Goal: Navigation & Orientation: Find specific page/section

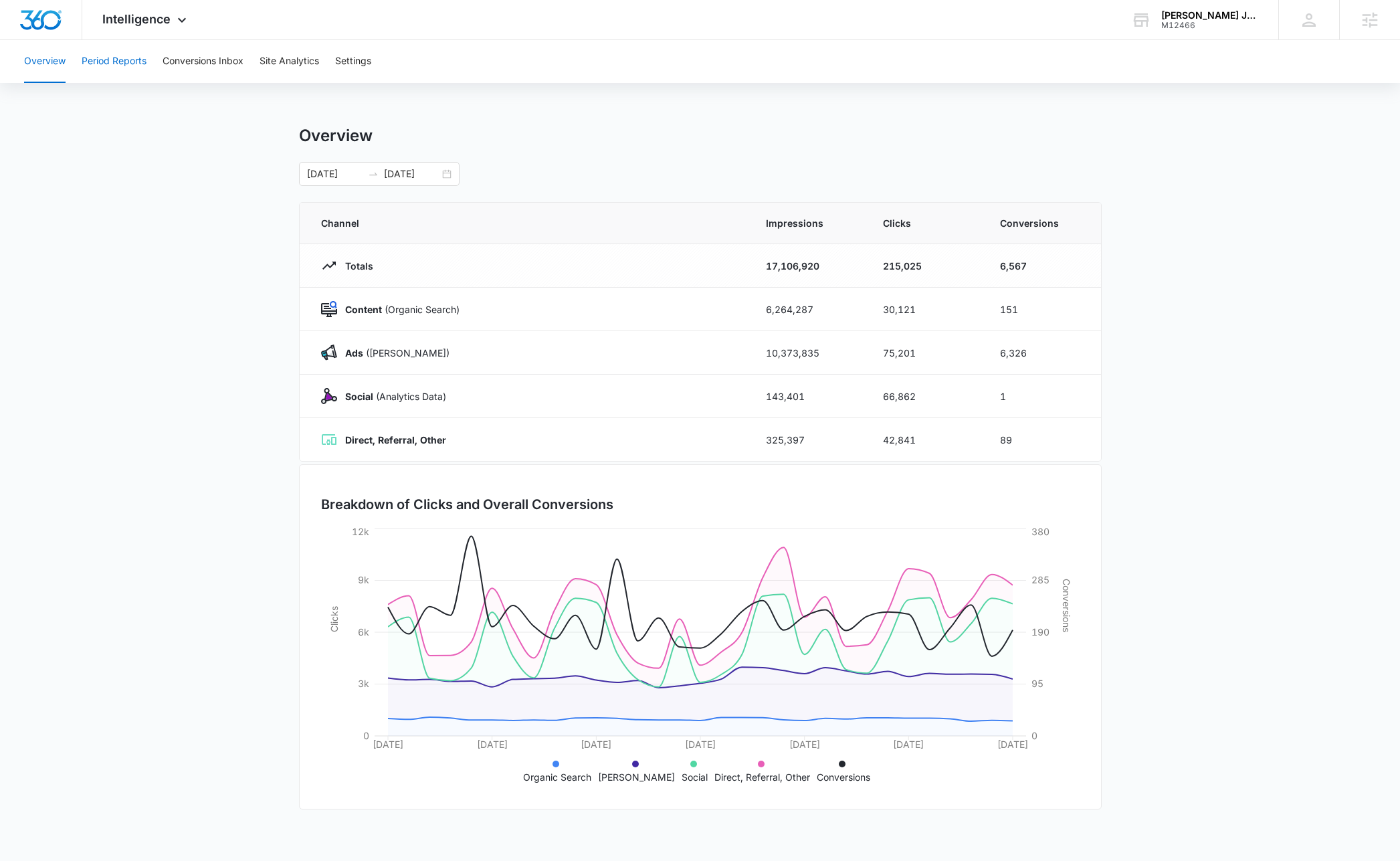
click at [125, 58] on button "Period Reports" at bounding box center [114, 61] width 65 height 43
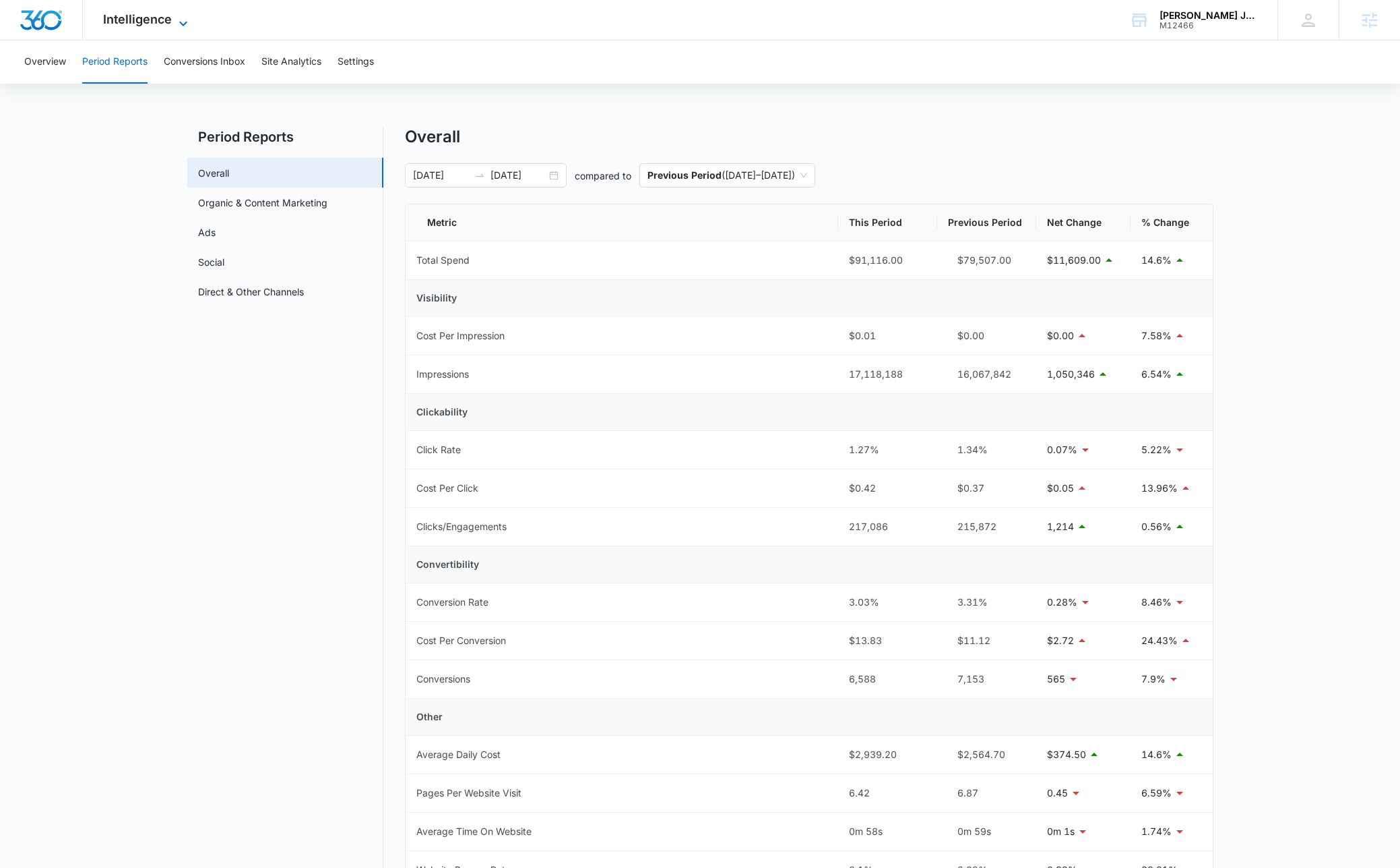
click at [166, 22] on span "Intelligence" at bounding box center [137, 19] width 69 height 14
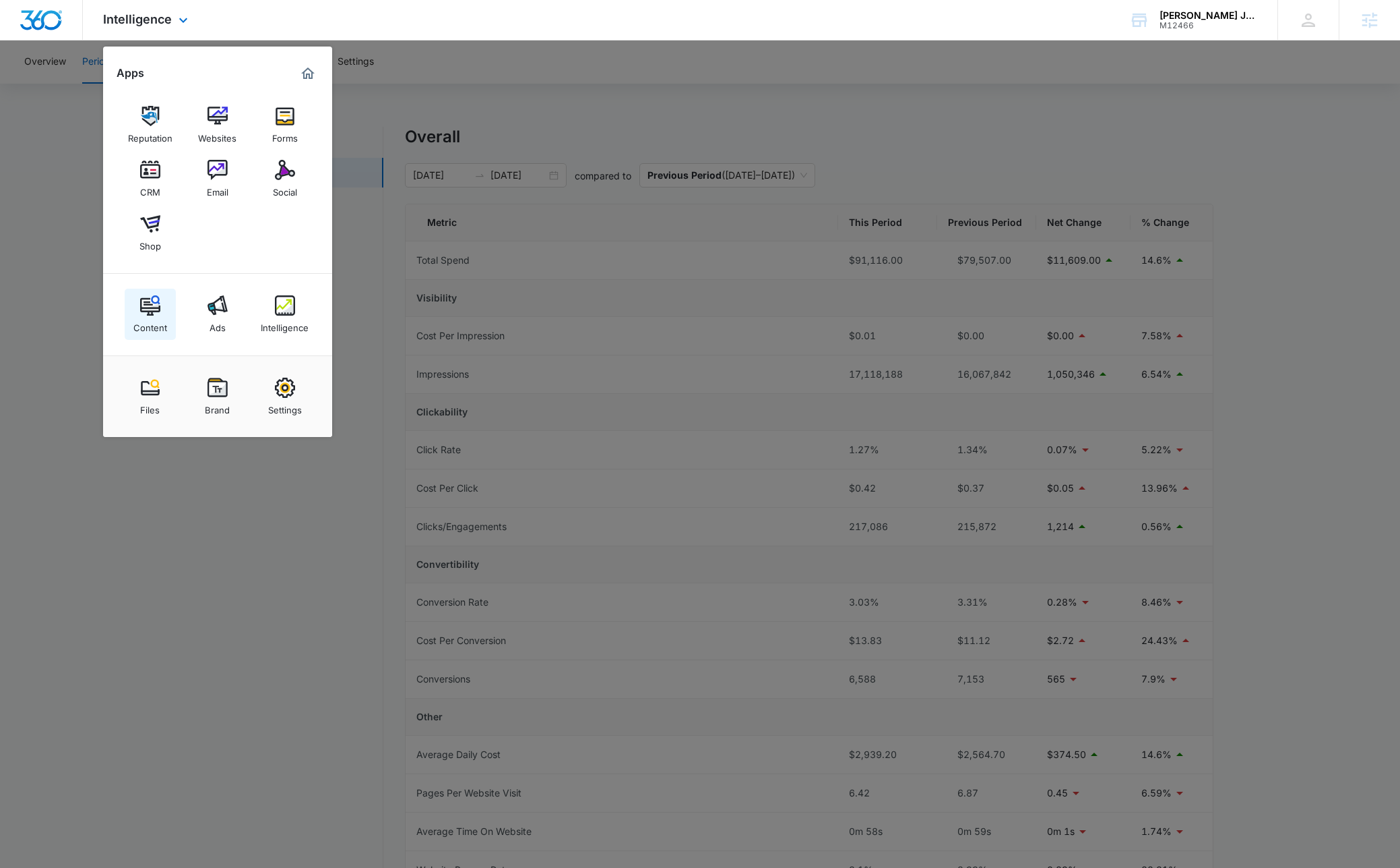
click at [160, 306] on link "Content" at bounding box center [150, 314] width 51 height 51
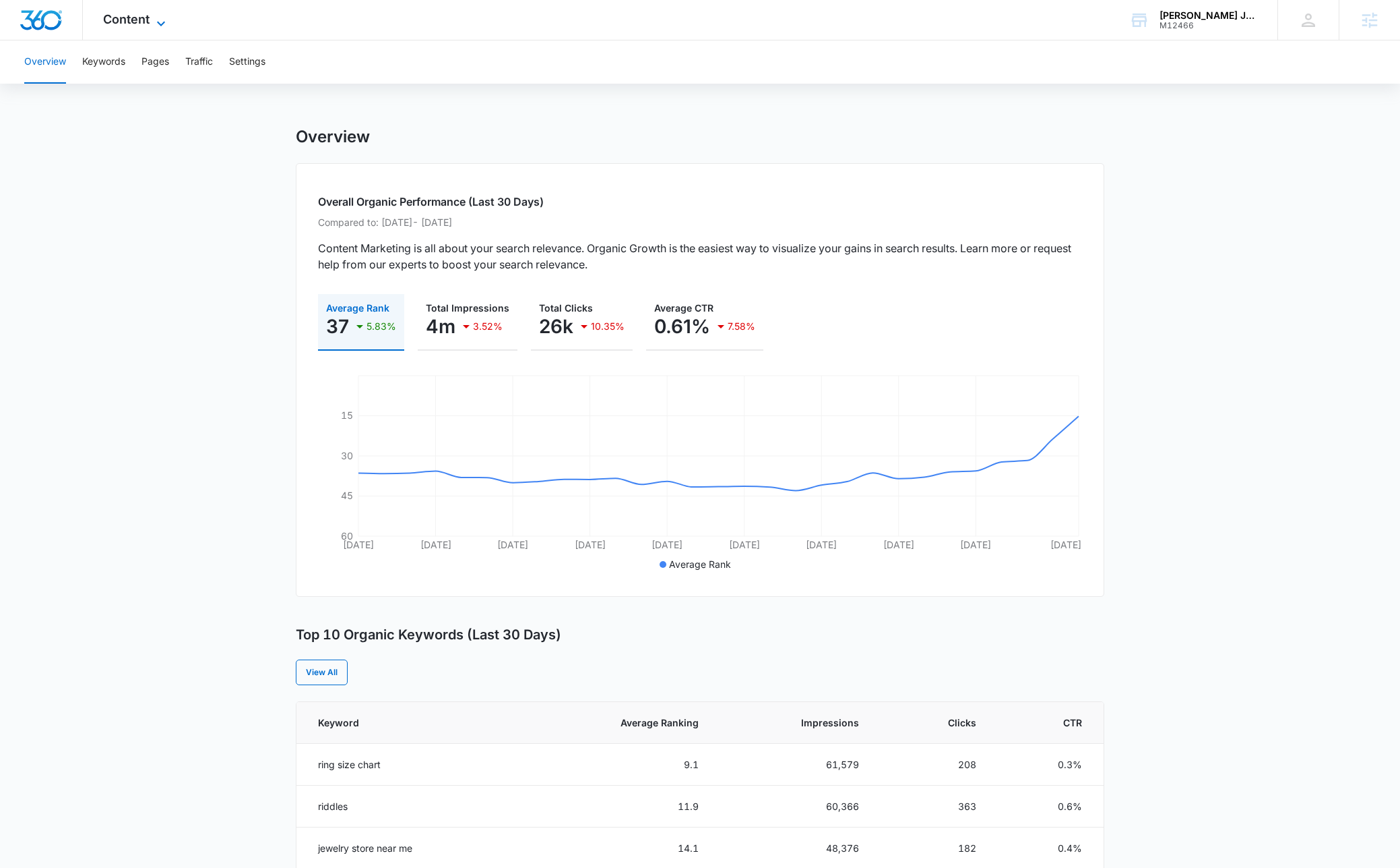
click at [148, 25] on span "Content" at bounding box center [127, 19] width 47 height 14
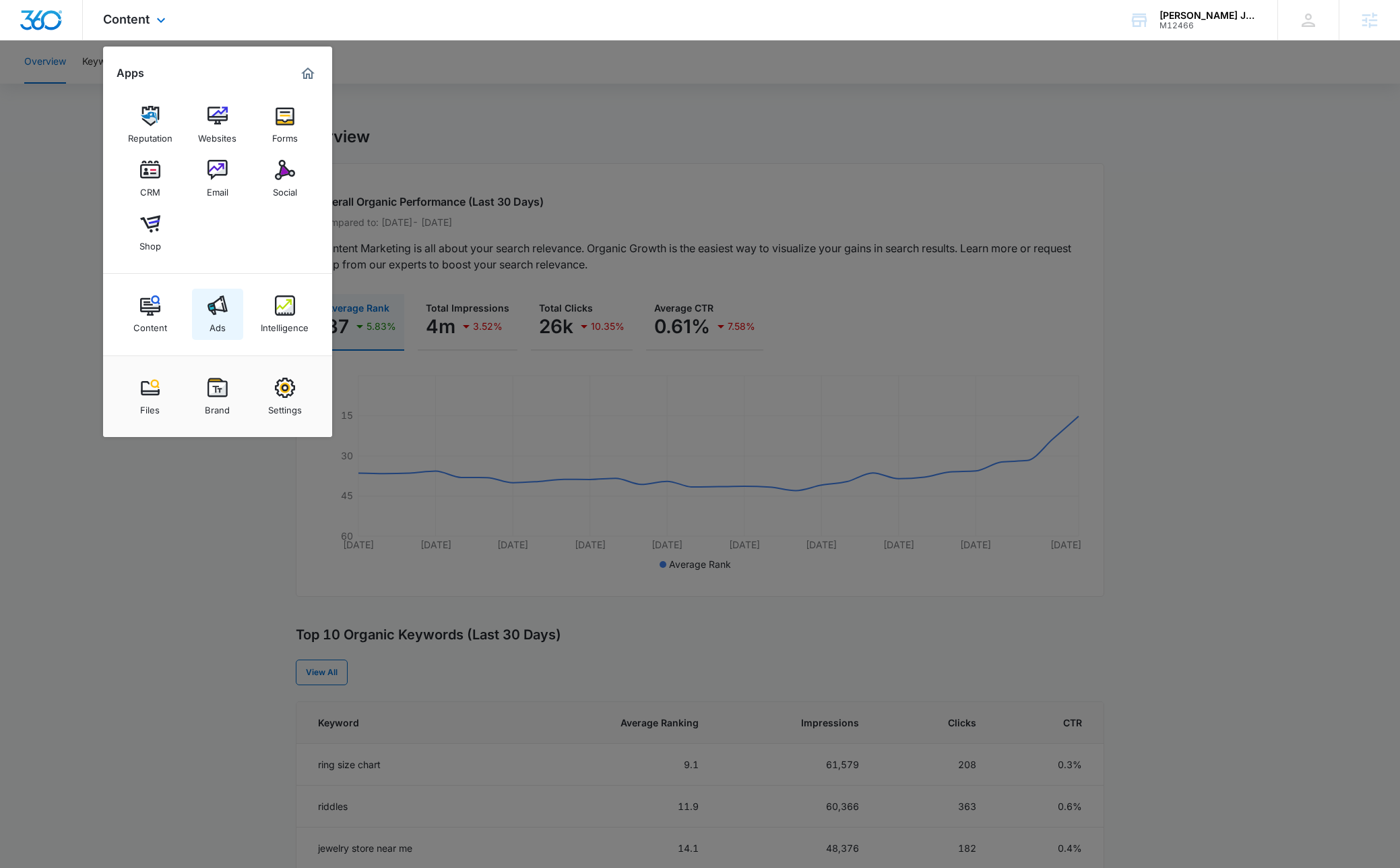
click at [215, 306] on img at bounding box center [218, 305] width 21 height 21
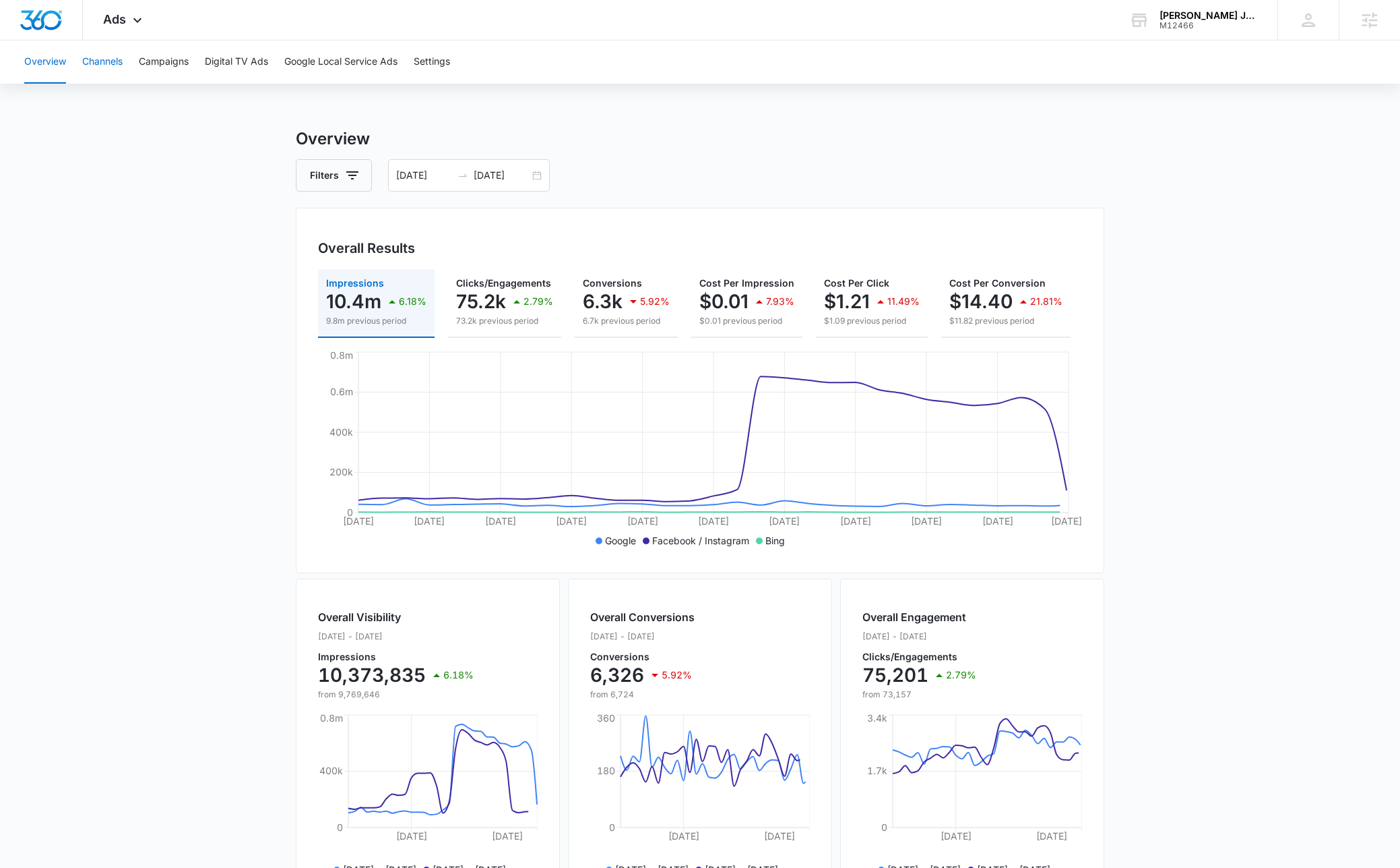
click at [117, 66] on button "Channels" at bounding box center [102, 62] width 40 height 43
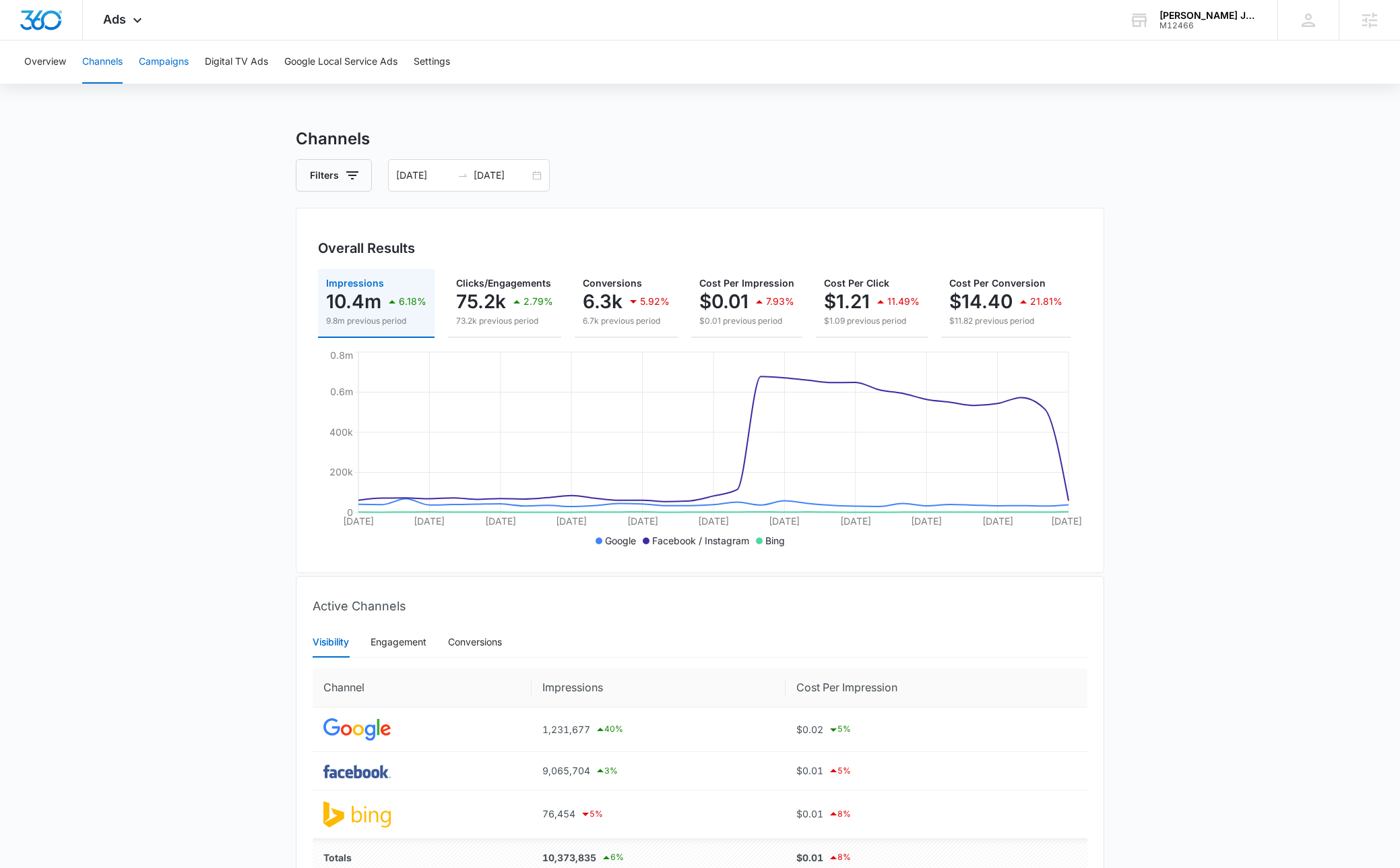
click at [163, 54] on button "Campaigns" at bounding box center [163, 62] width 50 height 43
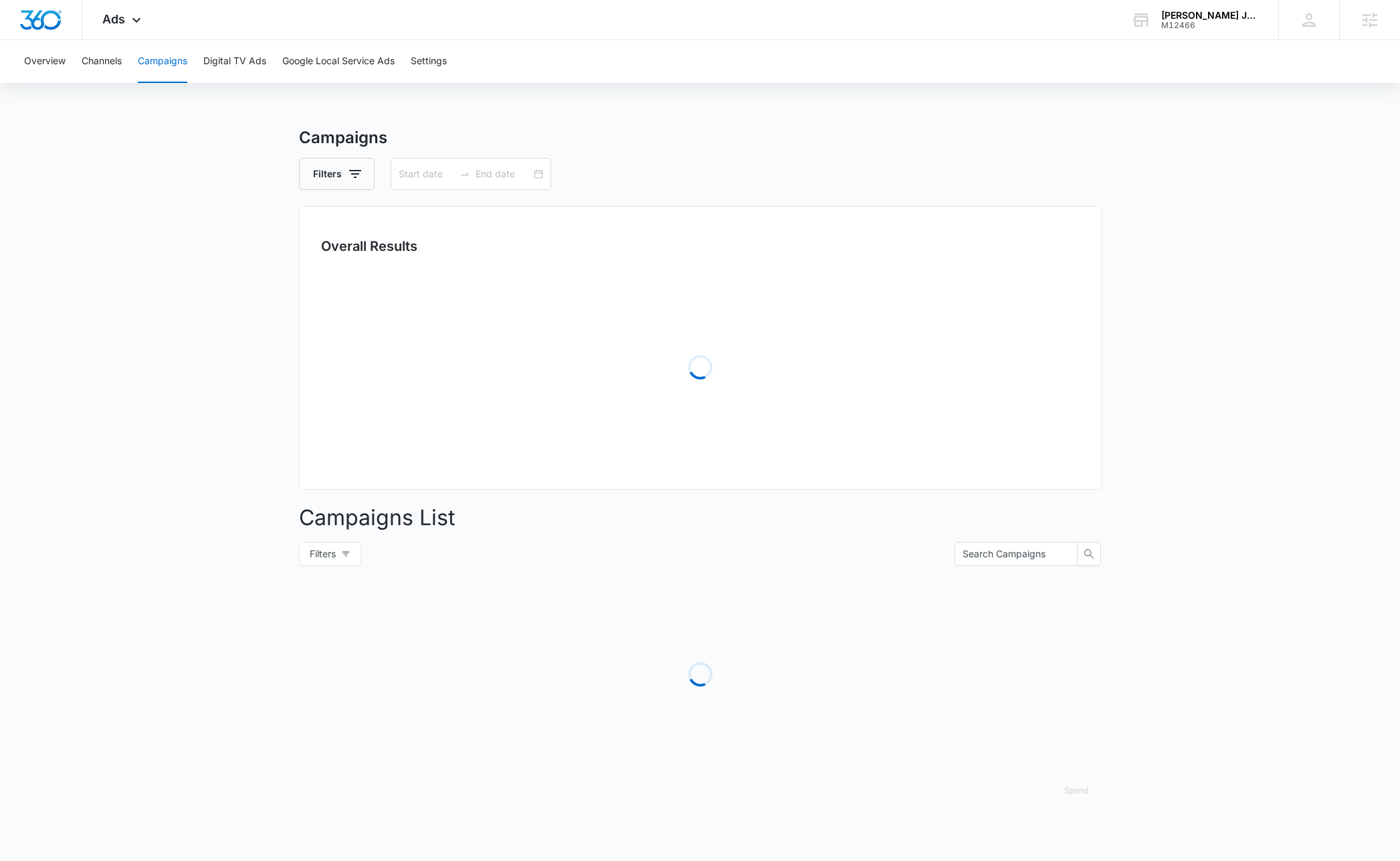
type input "[DATE]"
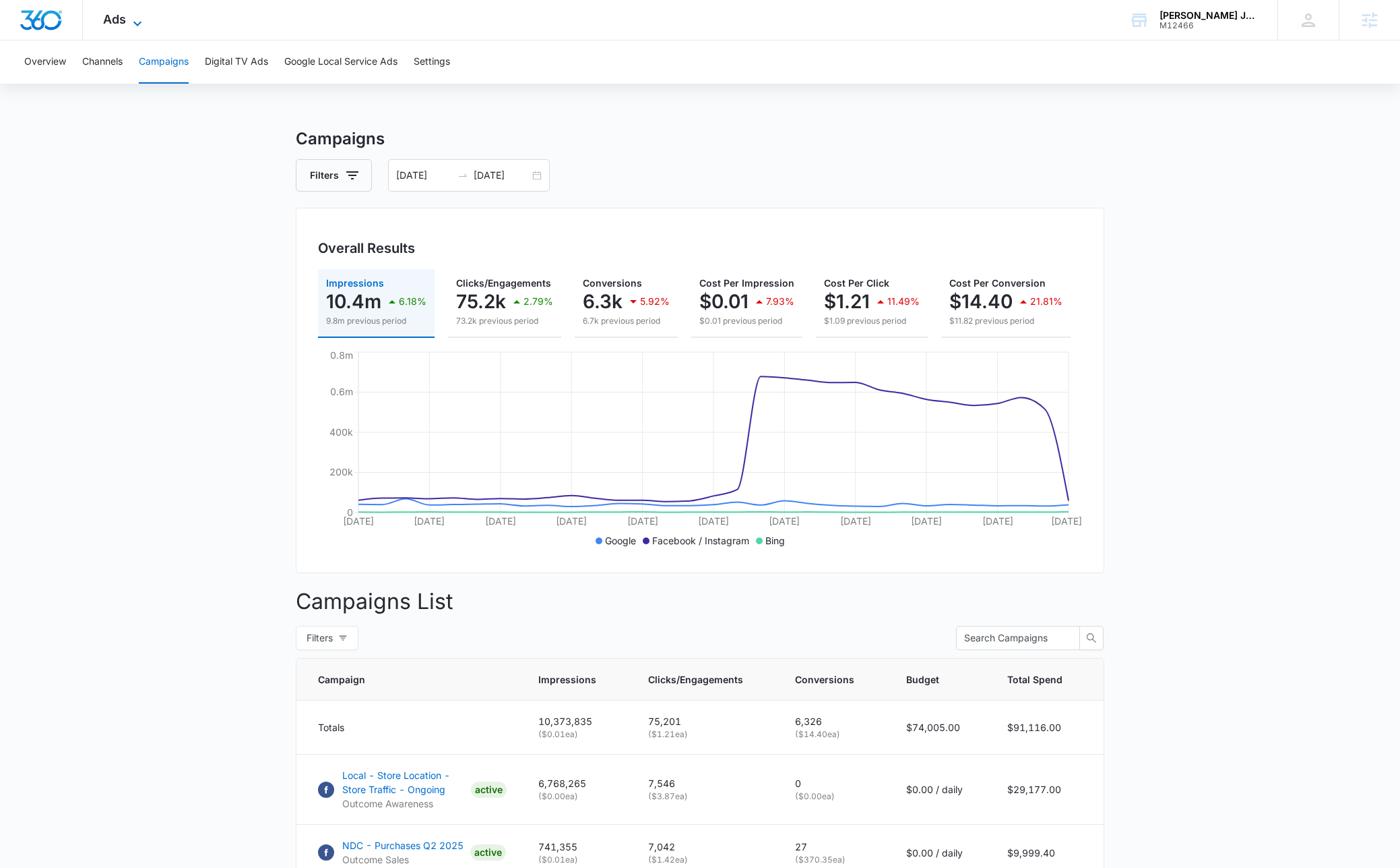
click at [128, 13] on div "Ads Apps Reputation Websites Forms CRM Email Social Shop Content Ads Intelligen…" at bounding box center [124, 20] width 83 height 40
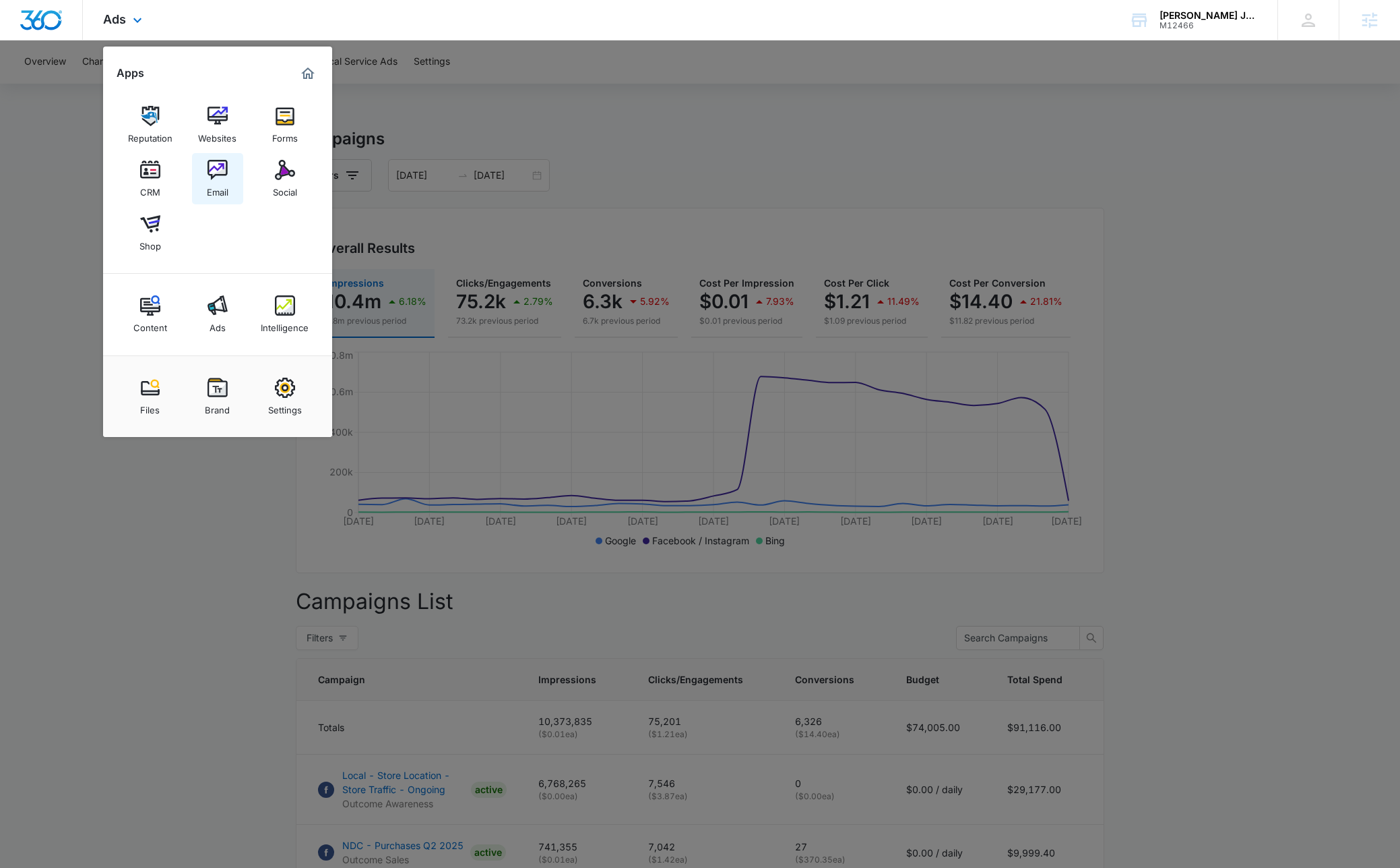
click at [217, 161] on img at bounding box center [218, 170] width 21 height 21
